Goal: Transaction & Acquisition: Obtain resource

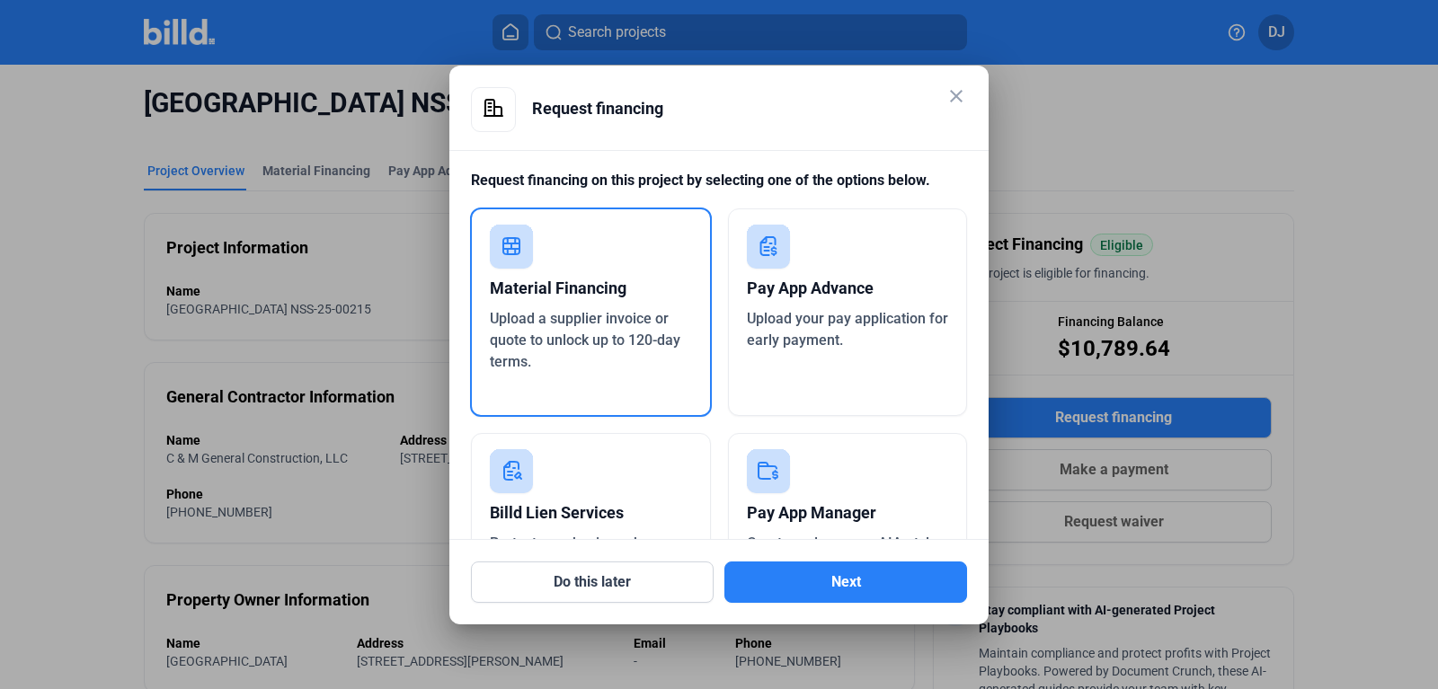
click at [573, 298] on div "Material Financing" at bounding box center [591, 289] width 202 height 40
click at [785, 584] on button "Next" at bounding box center [845, 582] width 243 height 41
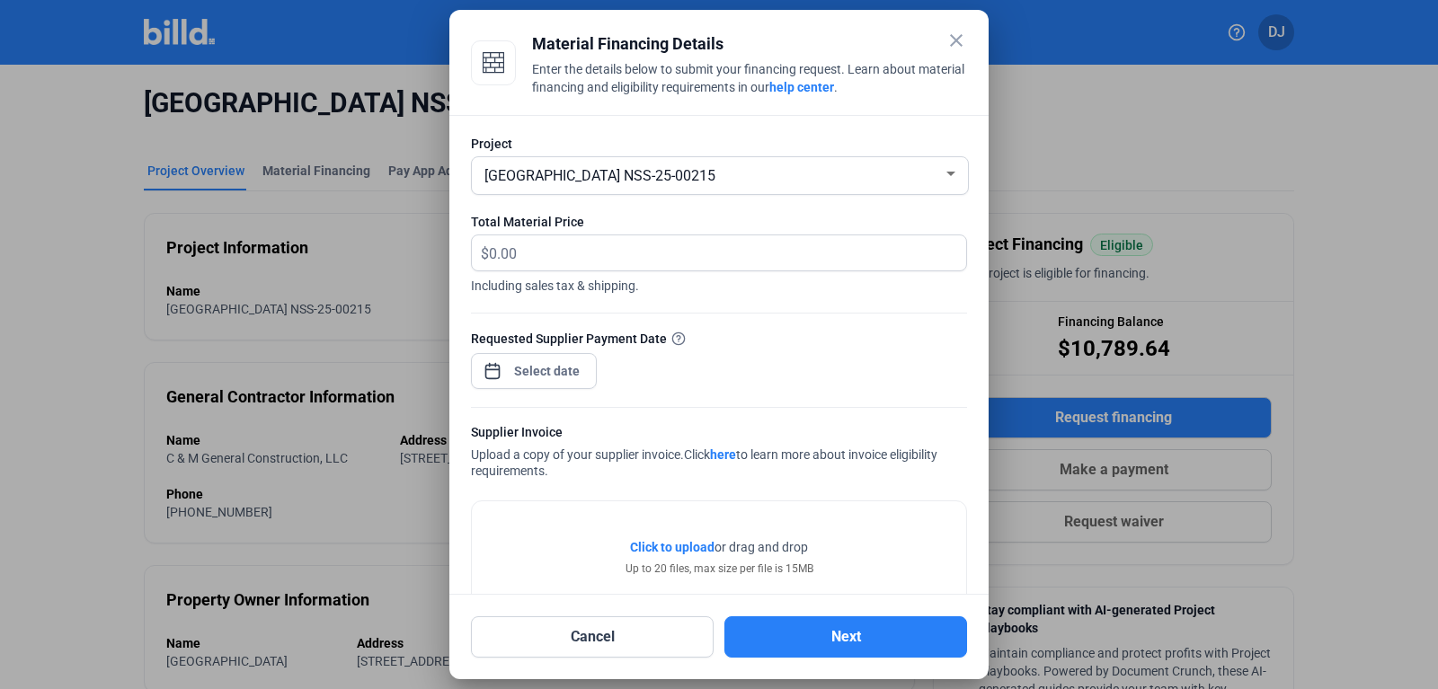
click at [953, 49] on mat-icon "close" at bounding box center [956, 41] width 22 height 22
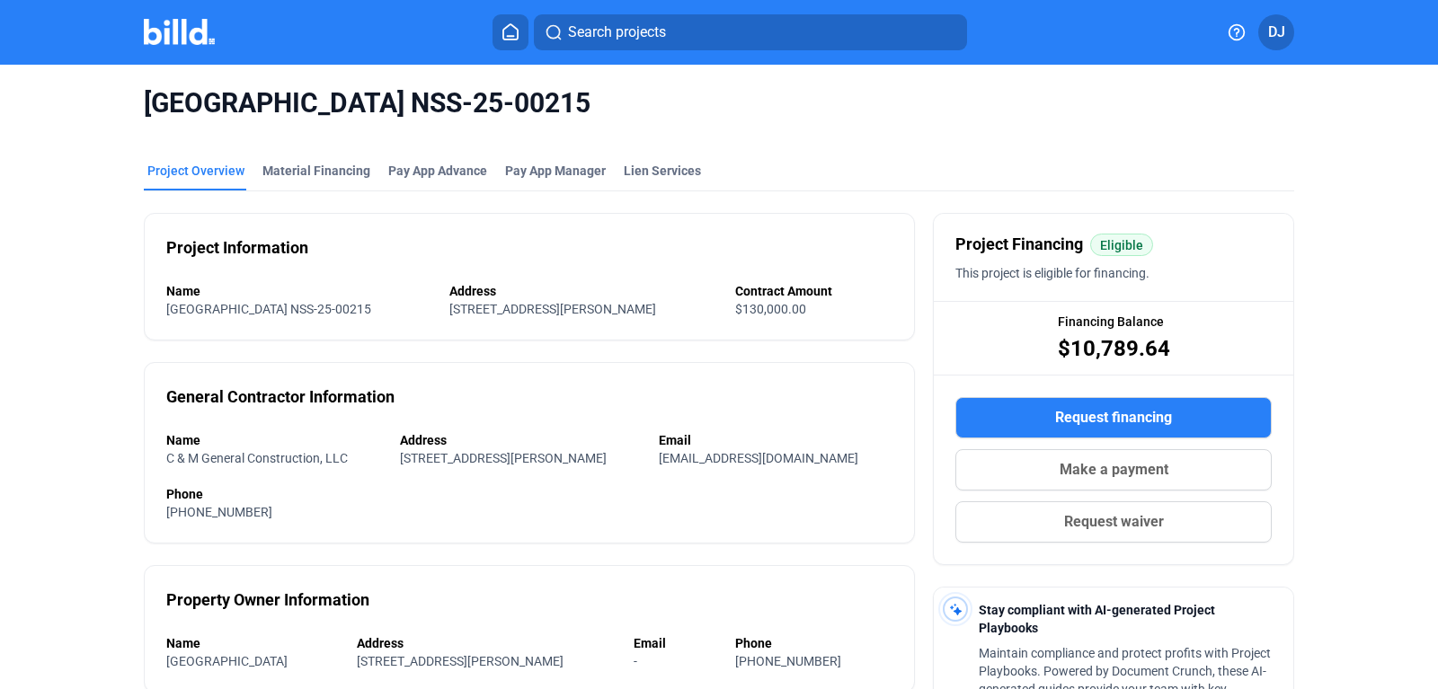
drag, startPoint x: 370, startPoint y: 309, endPoint x: 151, endPoint y: 324, distance: 219.7
click at [151, 324] on div "Project Information Name [GEOGRAPHIC_DATA] NSS-25-00215 Address [STREET_ADDRESS…" at bounding box center [529, 277] width 771 height 128
drag, startPoint x: 216, startPoint y: 310, endPoint x: 304, endPoint y: 320, distance: 88.6
click at [304, 320] on div "Project Information Name [GEOGRAPHIC_DATA] NSS-25-00215 Address [STREET_ADDRESS…" at bounding box center [529, 277] width 771 height 128
drag, startPoint x: 370, startPoint y: 307, endPoint x: 167, endPoint y: 313, distance: 203.2
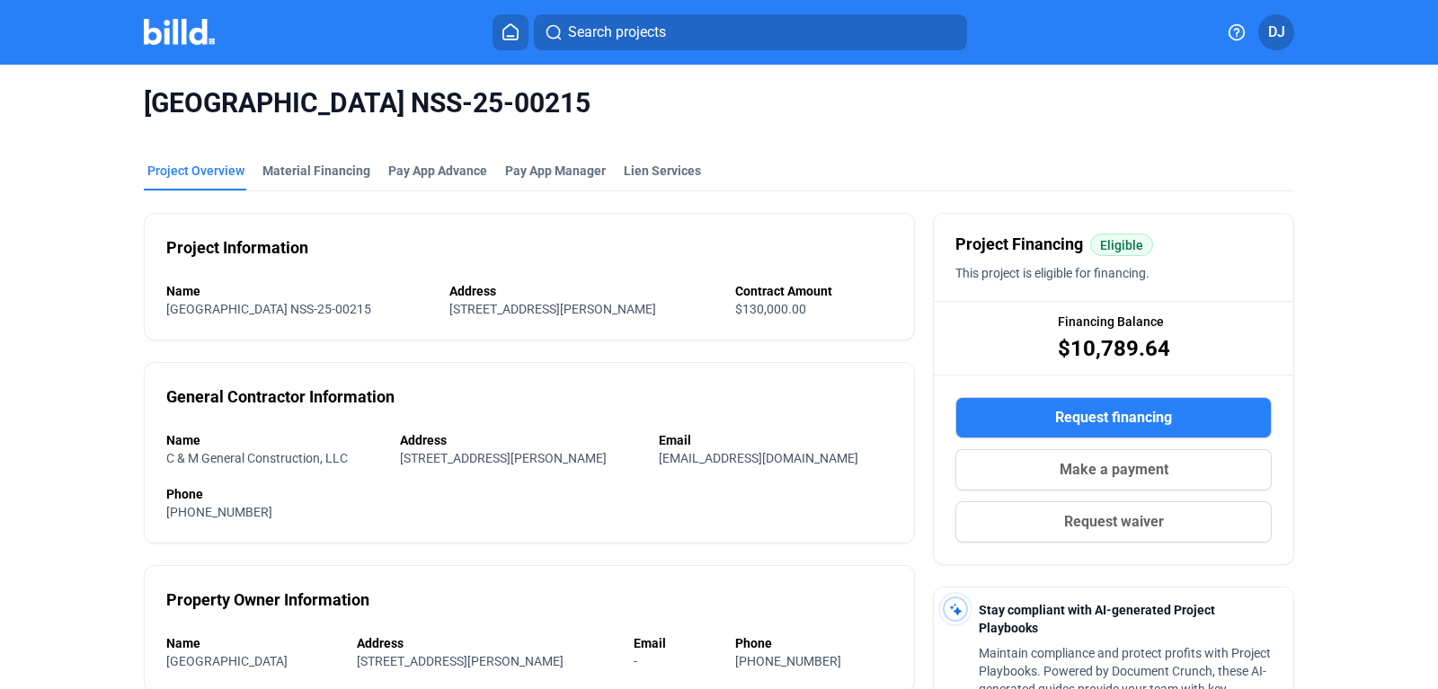
click at [167, 313] on div "[GEOGRAPHIC_DATA] NSS-25-00215" at bounding box center [285, 309] width 239 height 18
copy span "[GEOGRAPHIC_DATA] NSS-25-00215"
click at [1082, 419] on span "Request financing" at bounding box center [1113, 418] width 117 height 22
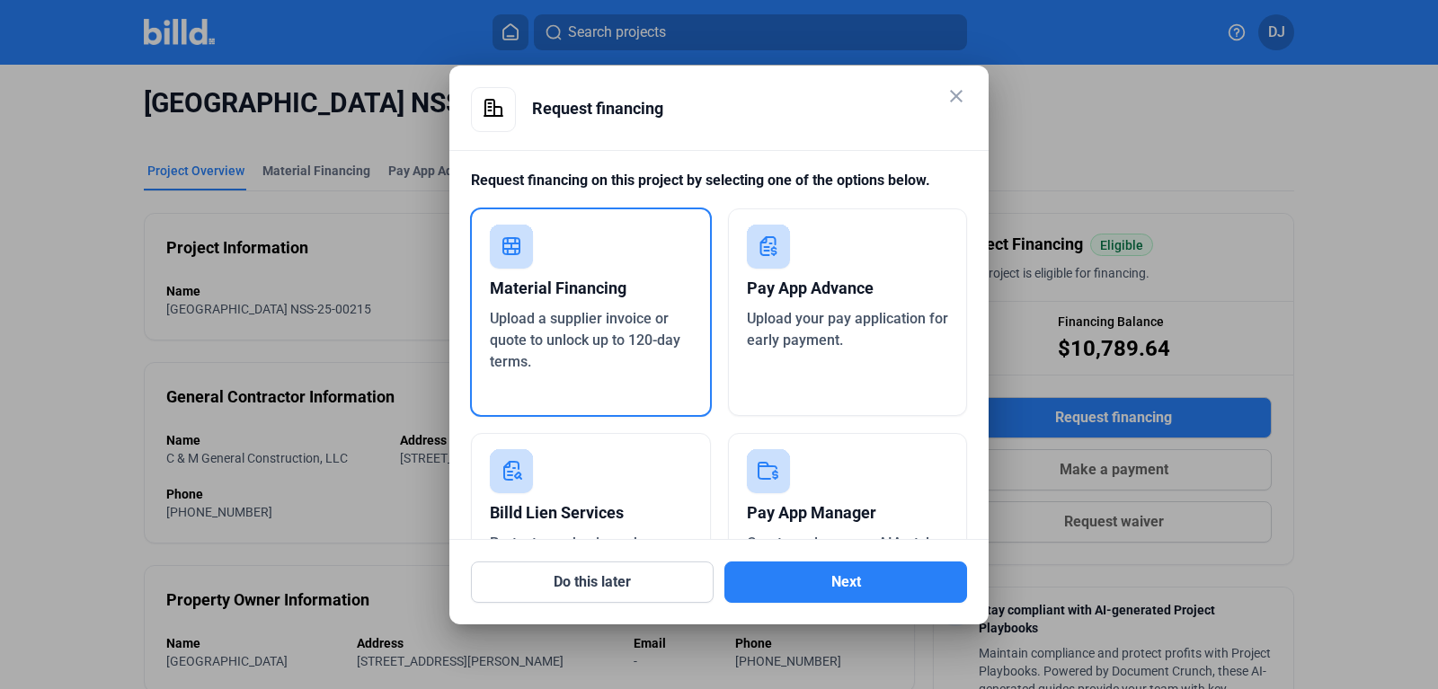
click at [660, 374] on div "Material Financing Upload a supplier invoice or quote to unlock up to 120-day t…" at bounding box center [591, 312] width 242 height 209
click at [609, 339] on span "Upload a supplier invoice or quote to unlock up to 120-day terms." at bounding box center [585, 340] width 191 height 60
click at [768, 579] on button "Next" at bounding box center [845, 582] width 243 height 41
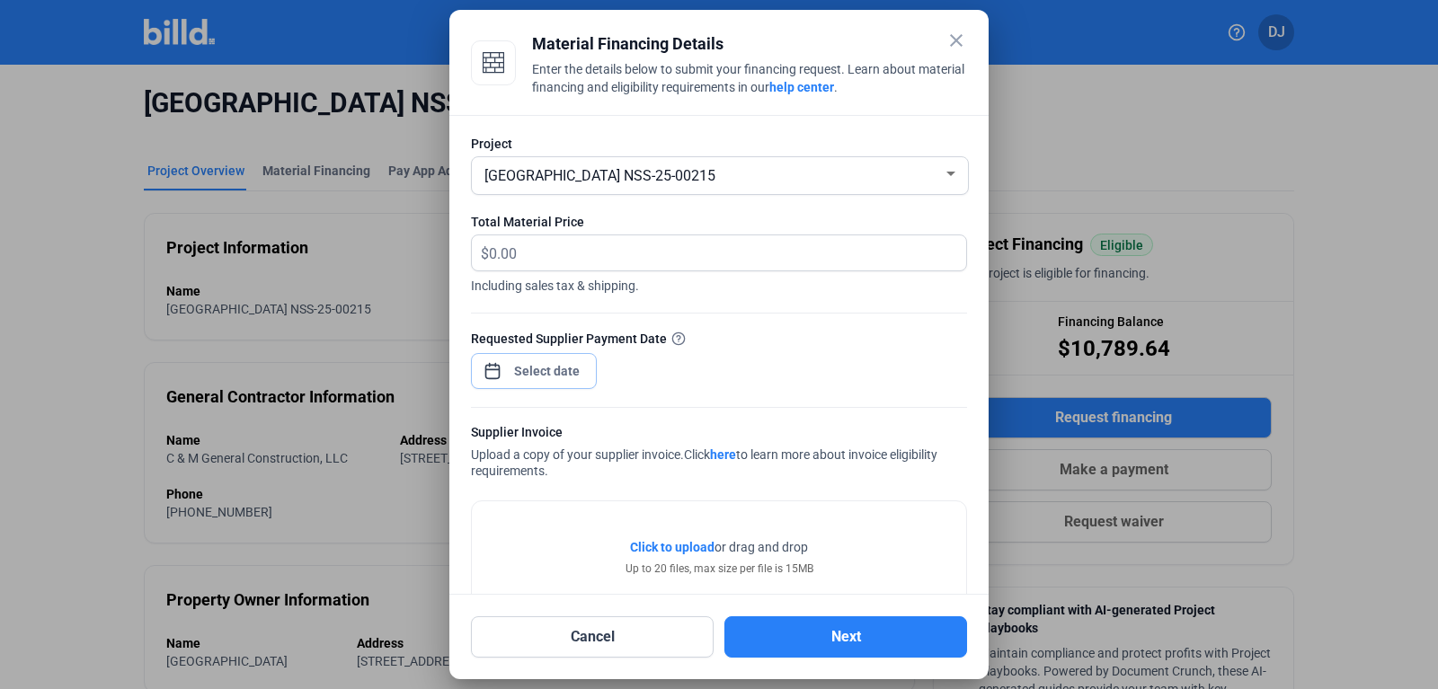
click at [544, 367] on input at bounding box center [547, 371] width 77 height 22
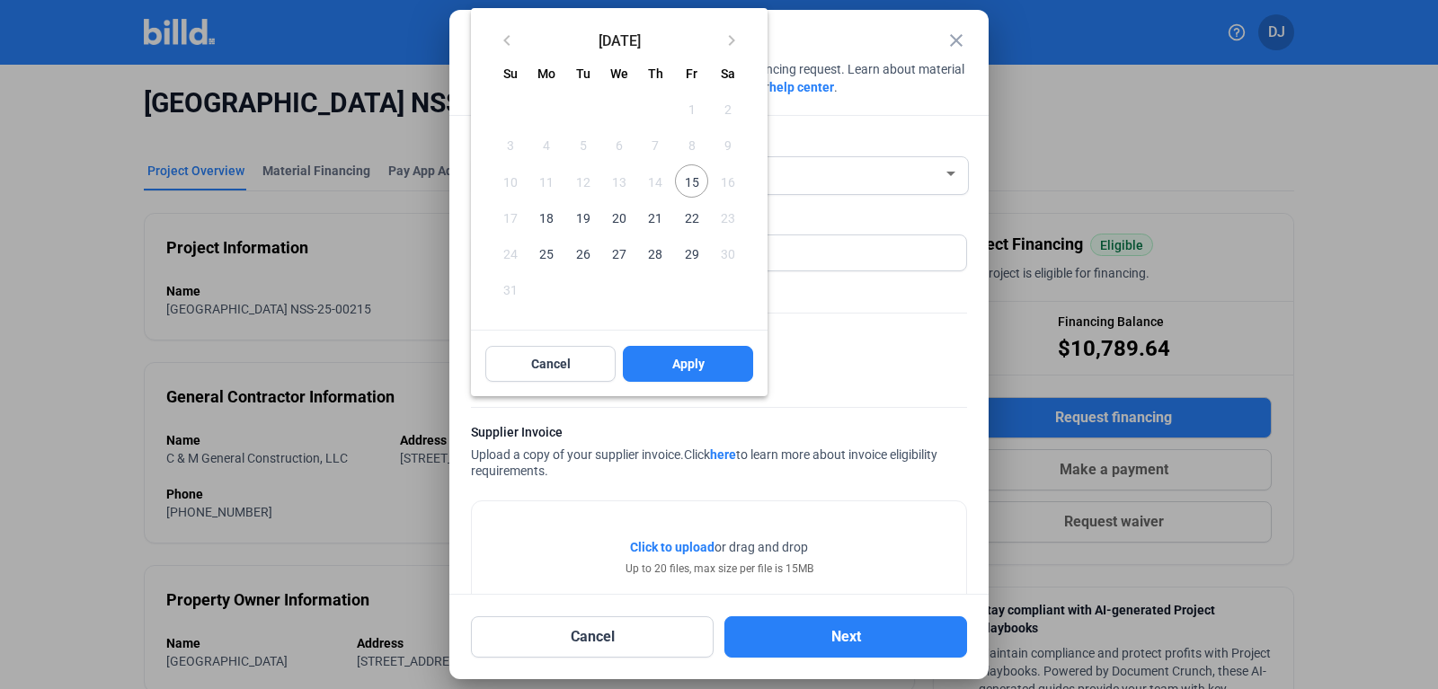
click at [698, 188] on span "15" at bounding box center [691, 180] width 32 height 32
click at [672, 370] on span "Apply" at bounding box center [688, 364] width 32 height 18
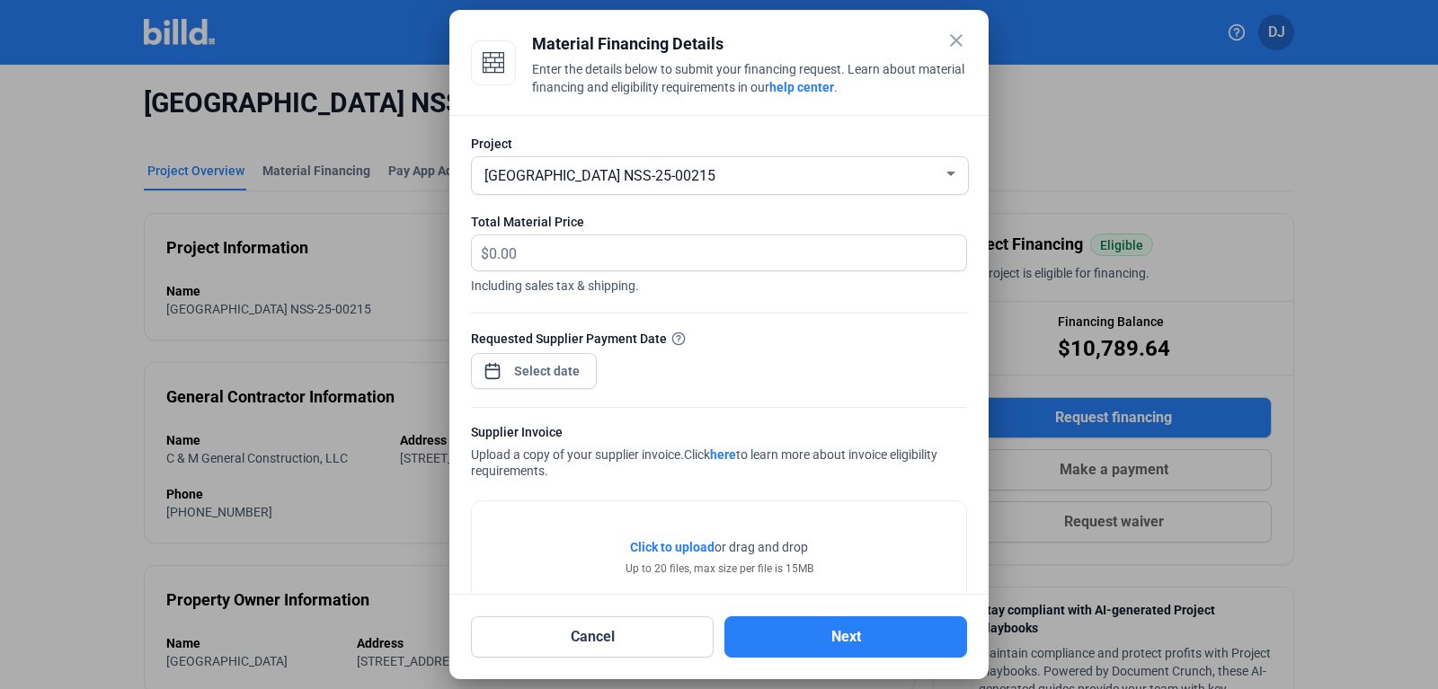
click at [676, 552] on span "Click to upload" at bounding box center [672, 547] width 84 height 14
click at [519, 260] on input "text" at bounding box center [717, 252] width 457 height 35
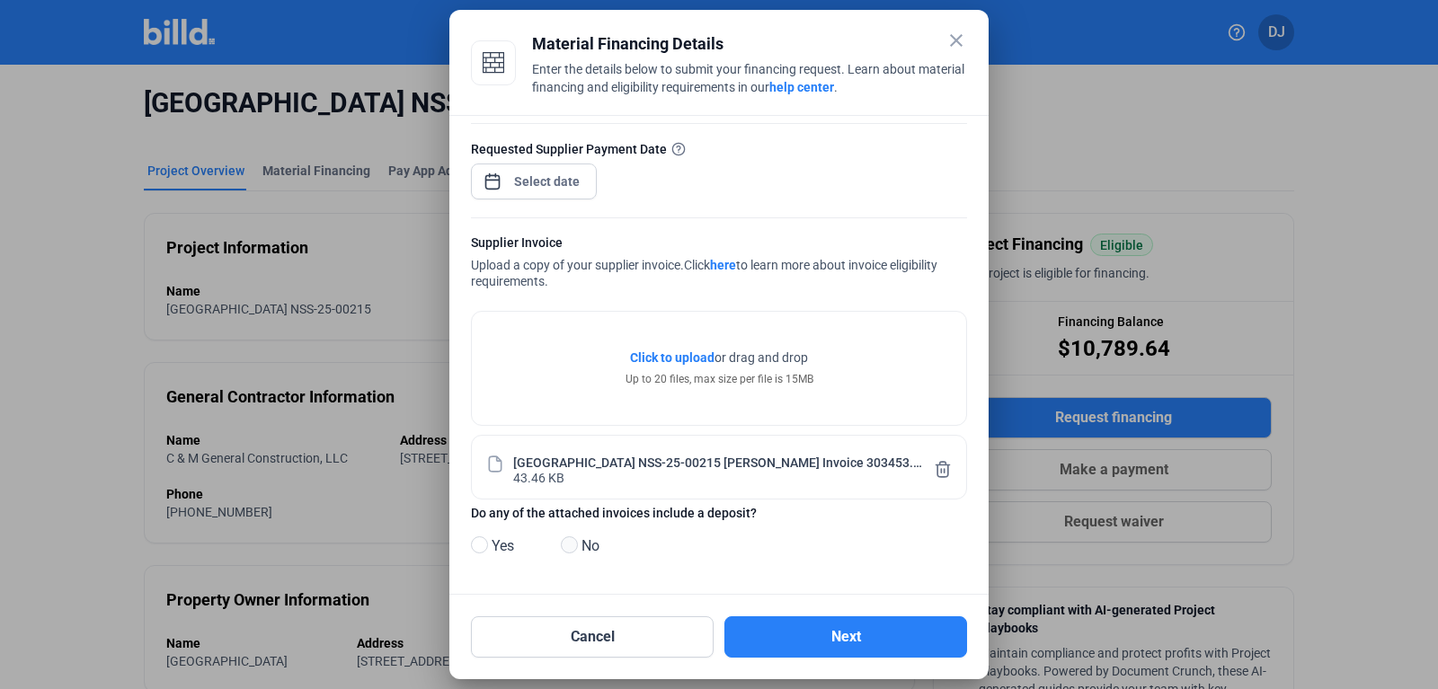
type input "1,533.82"
click at [566, 542] on span at bounding box center [569, 544] width 17 height 17
click at [566, 542] on input "No" at bounding box center [567, 545] width 13 height 13
radio input "true"
click at [891, 636] on button "Next" at bounding box center [845, 636] width 243 height 41
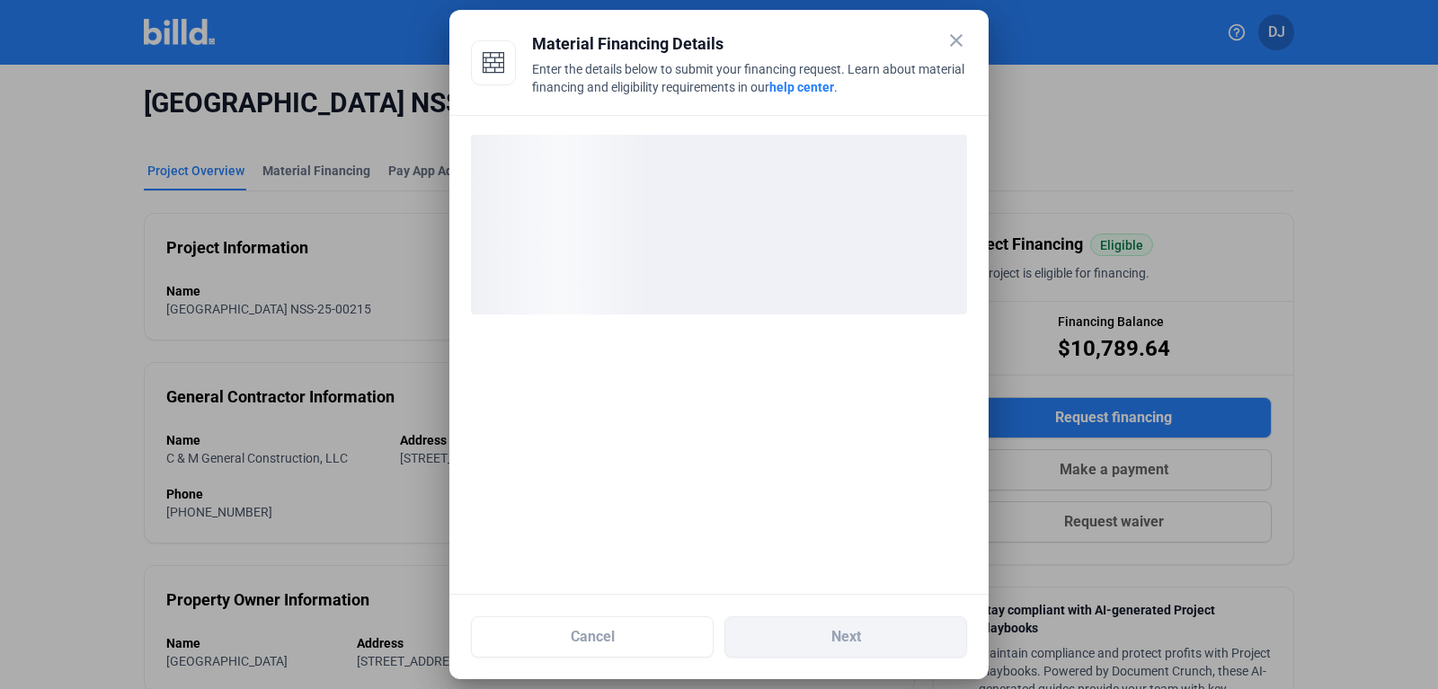
scroll to position [0, 0]
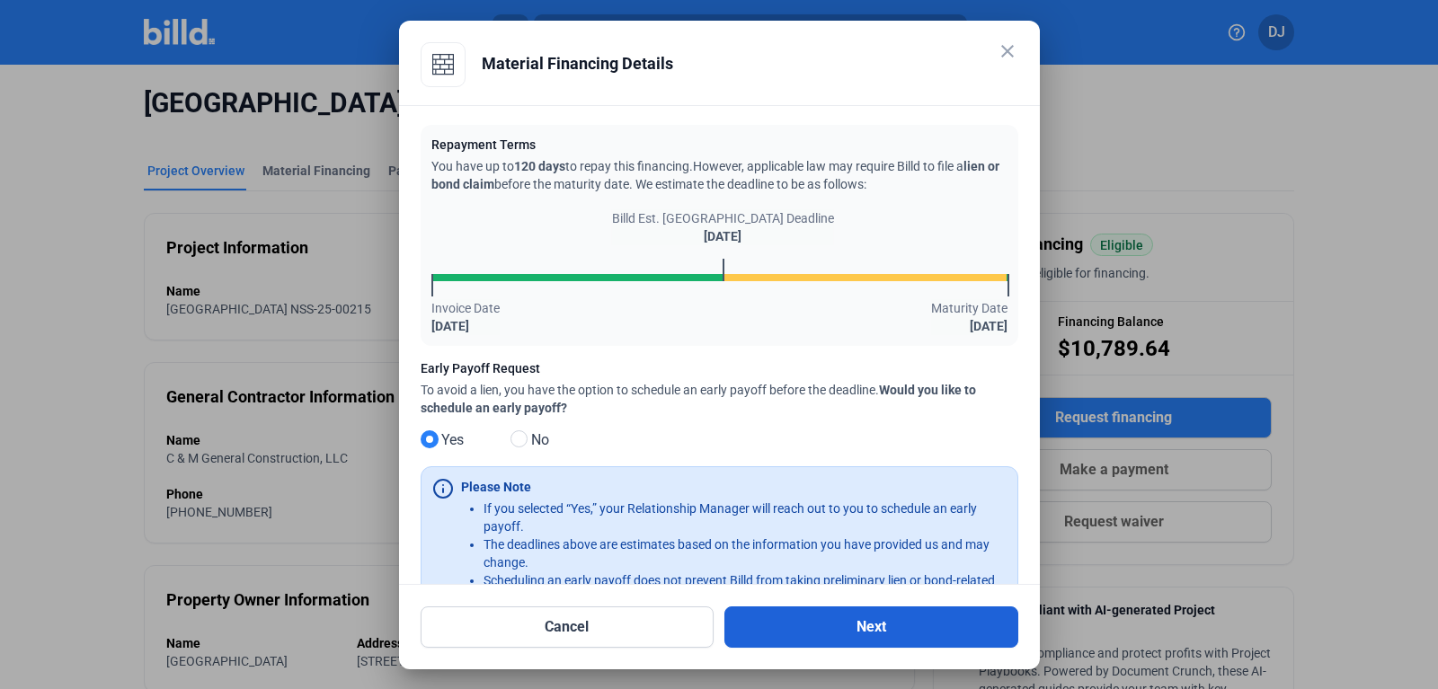
click at [805, 627] on button "Next" at bounding box center [871, 627] width 294 height 41
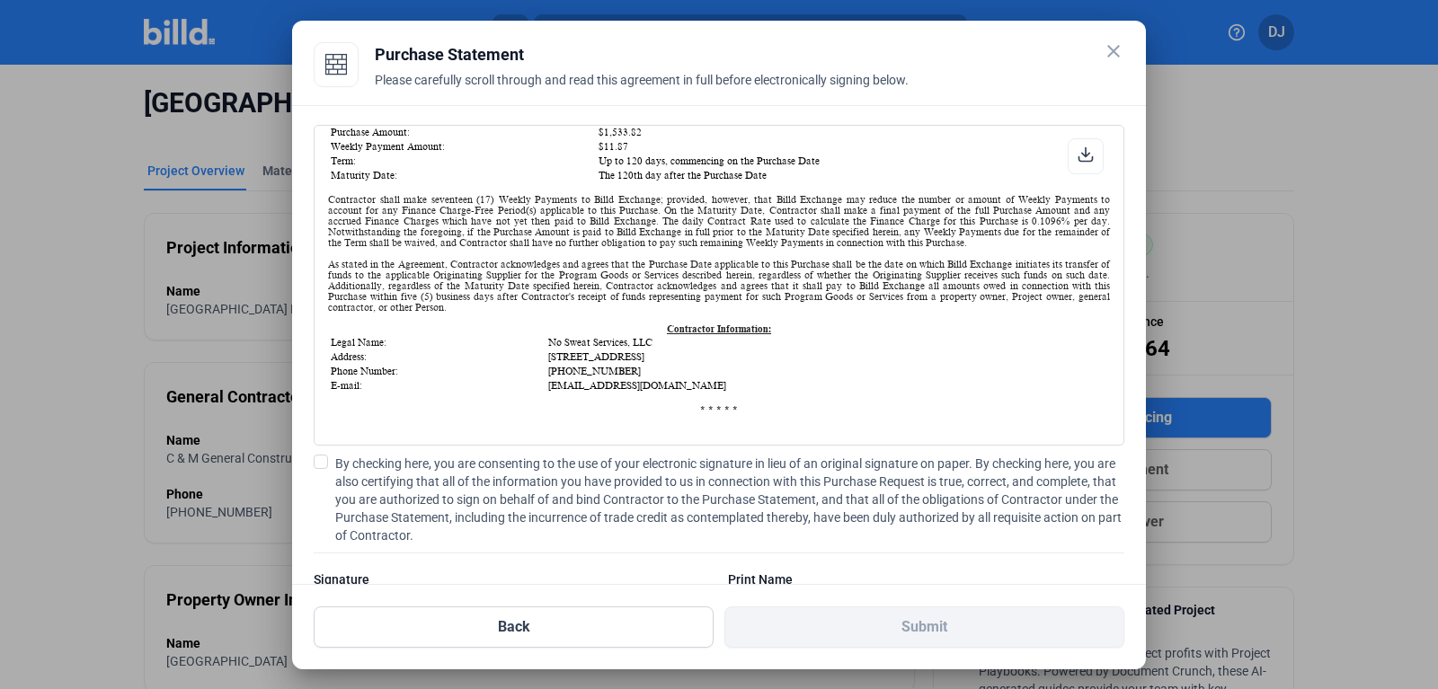
scroll to position [1, 0]
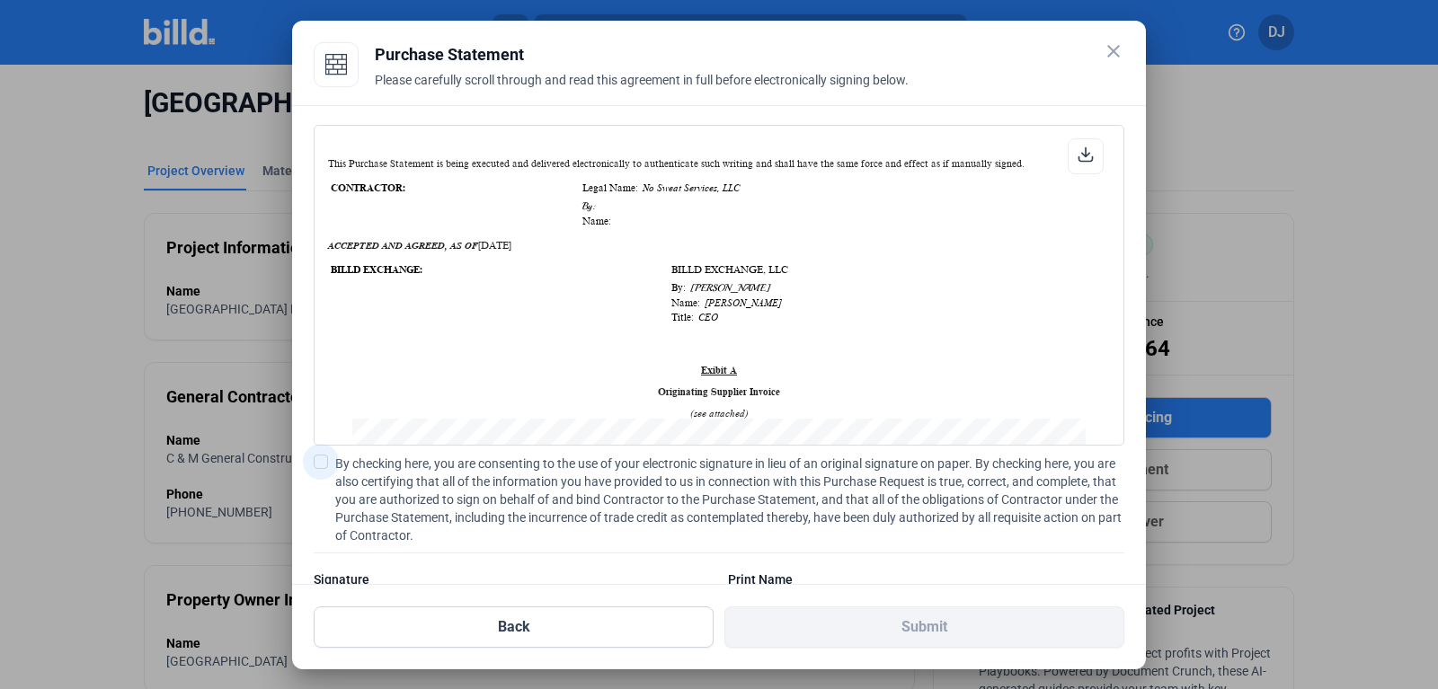
click at [329, 460] on label "By checking here, you are consenting to the use of your electronic signature in…" at bounding box center [719, 500] width 811 height 90
click at [0, 0] on input "By checking here, you are consenting to the use of your electronic signature in…" at bounding box center [0, 0] width 0 height 0
click at [501, 571] on div "Signature" at bounding box center [512, 580] width 396 height 18
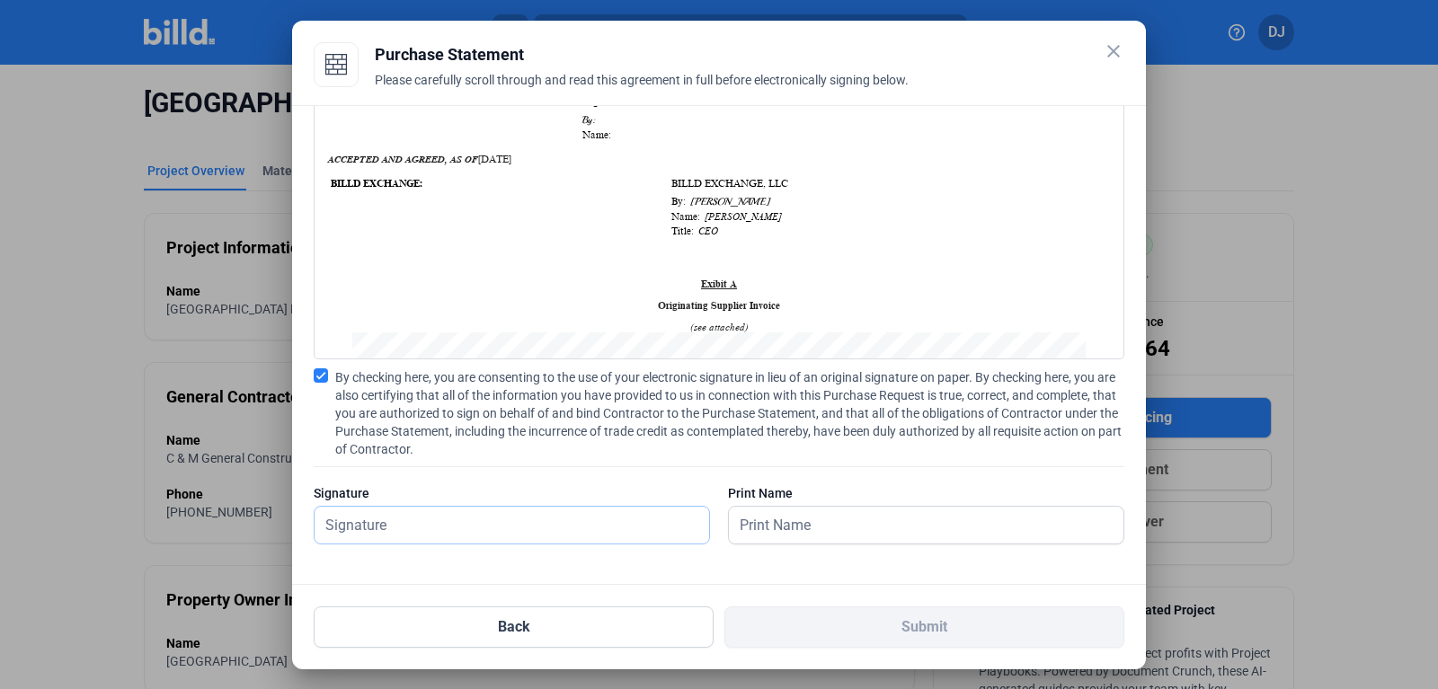
click at [491, 530] on input "text" at bounding box center [502, 525] width 375 height 37
type input "[PERSON_NAME]"
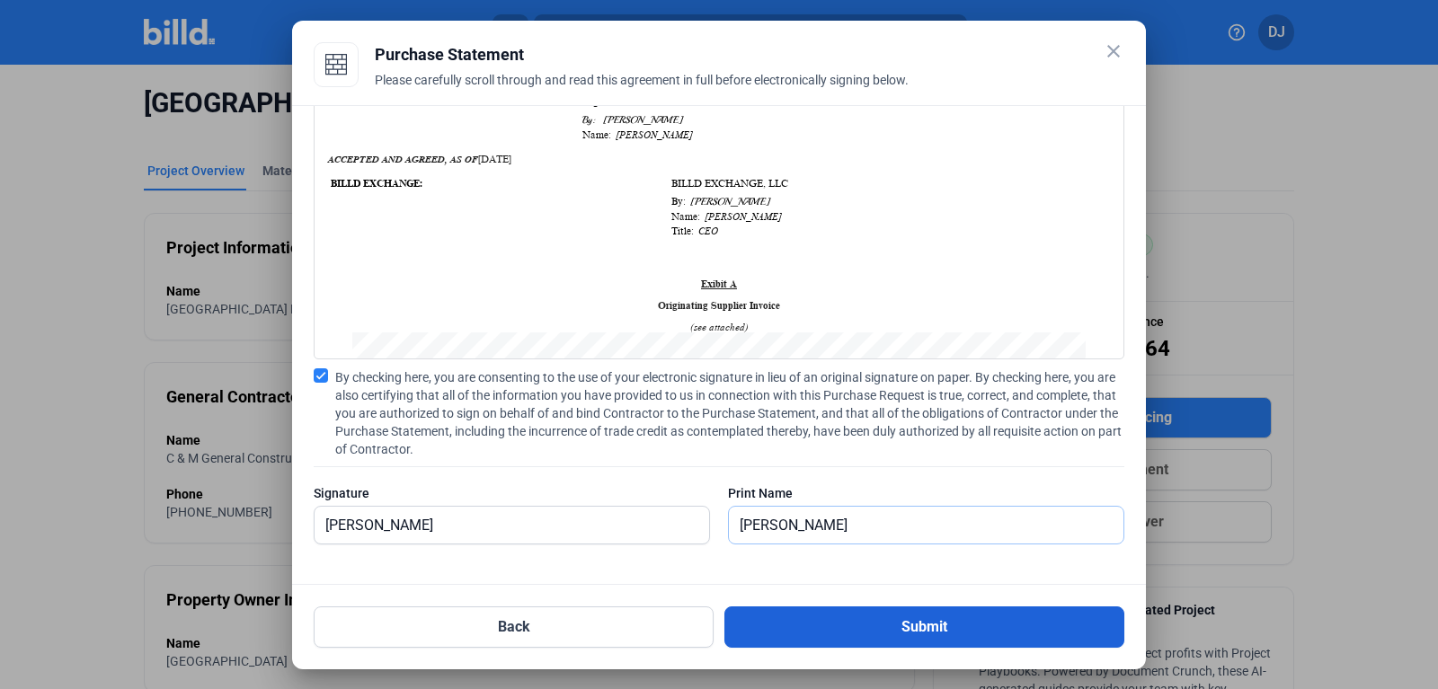
type input "[PERSON_NAME]"
click at [852, 640] on button "Submit" at bounding box center [924, 627] width 400 height 41
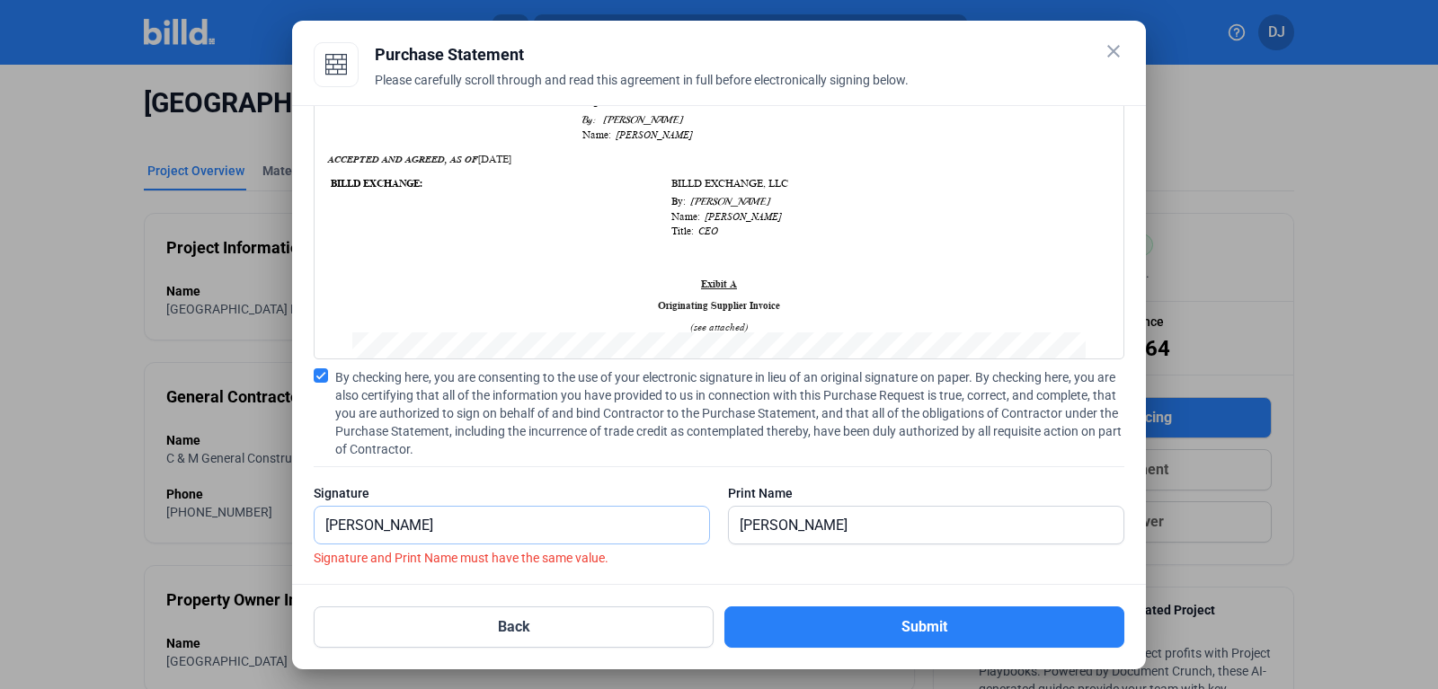
click at [648, 513] on input "[PERSON_NAME]" at bounding box center [502, 525] width 375 height 37
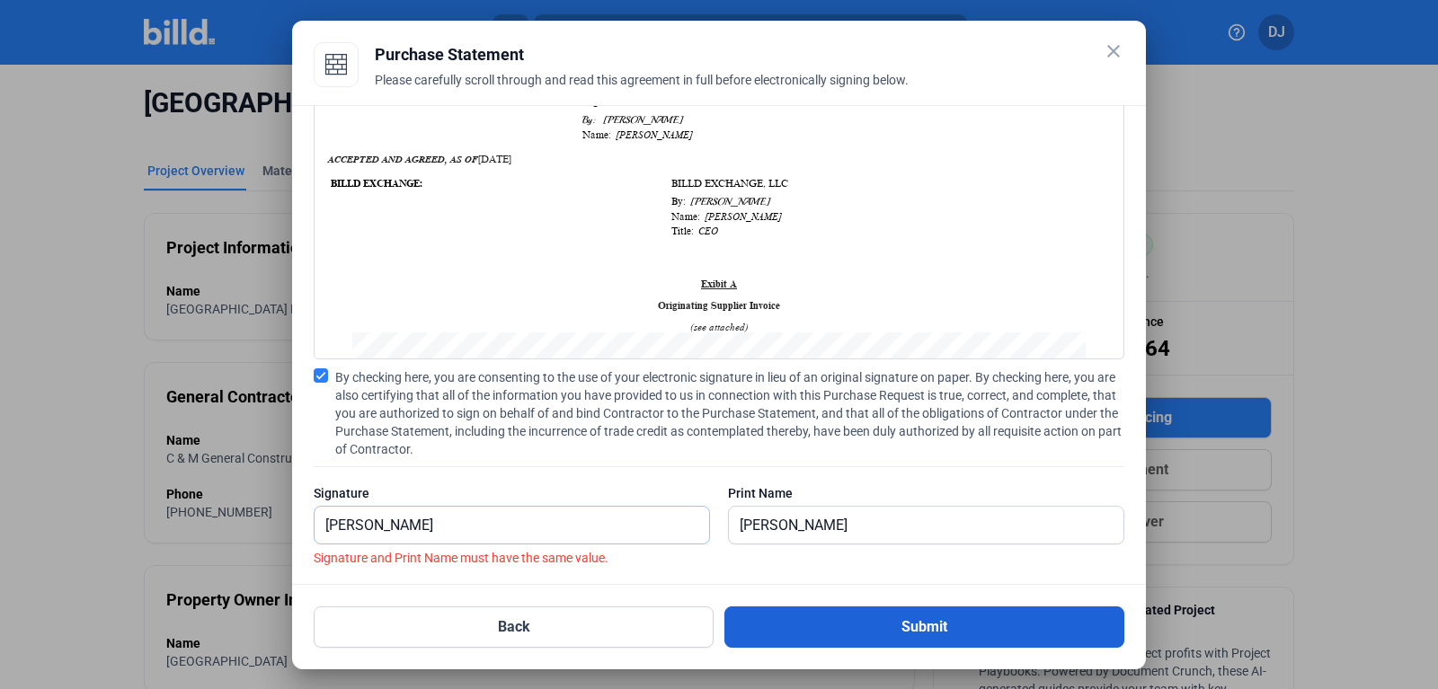
type input "[PERSON_NAME]"
click at [850, 631] on button "Submit" at bounding box center [924, 627] width 400 height 41
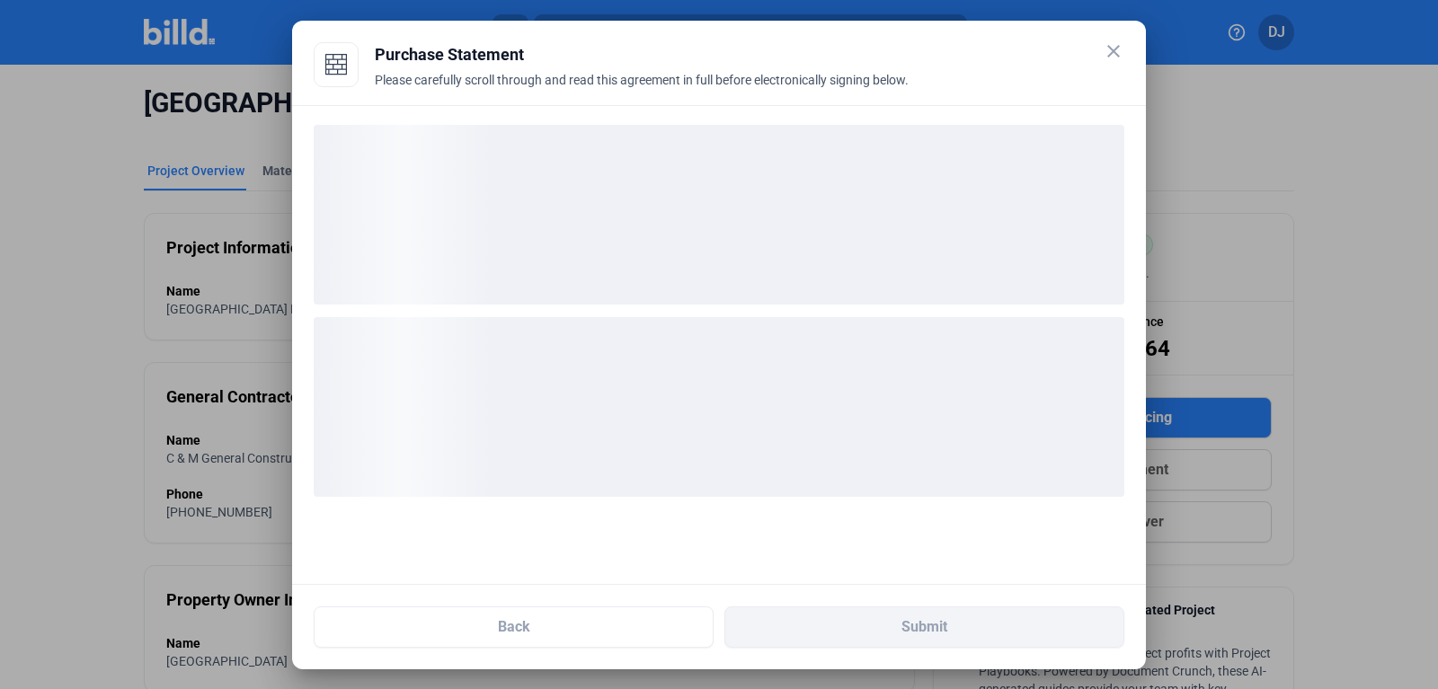
scroll to position [0, 0]
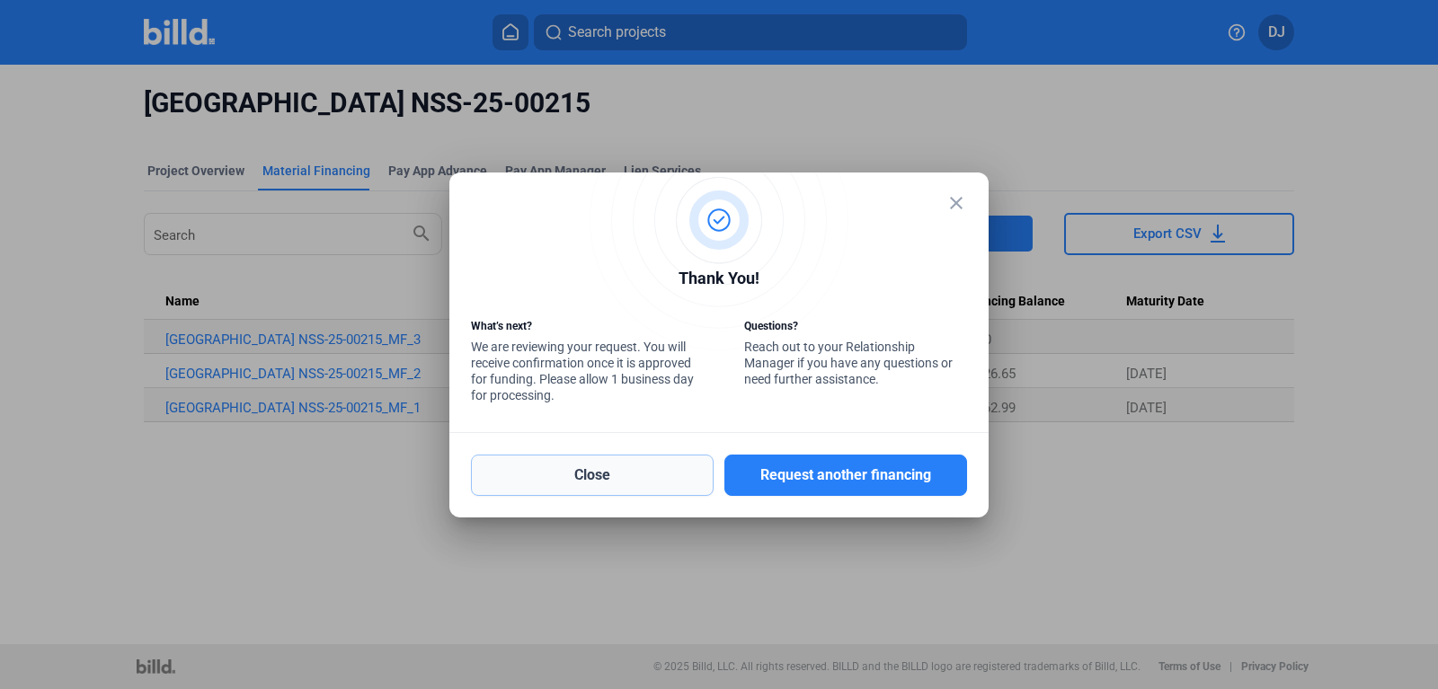
click at [627, 480] on button "Close" at bounding box center [592, 475] width 243 height 41
